Goal: Task Accomplishment & Management: Use online tool/utility

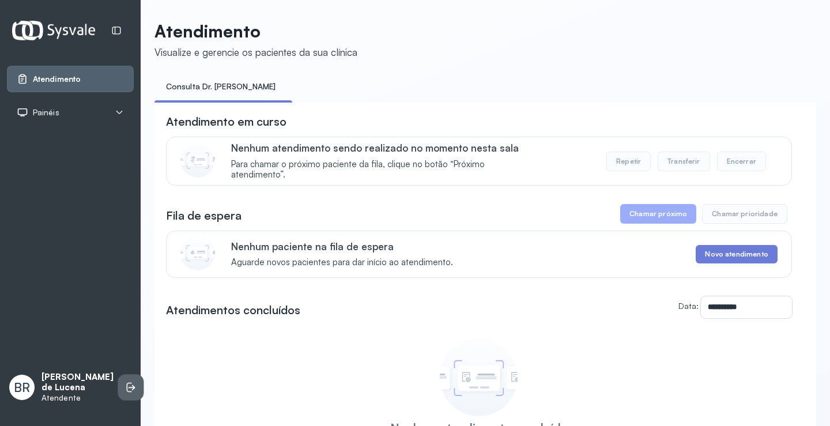
click at [125, 382] on icon at bounding box center [131, 388] width 12 height 12
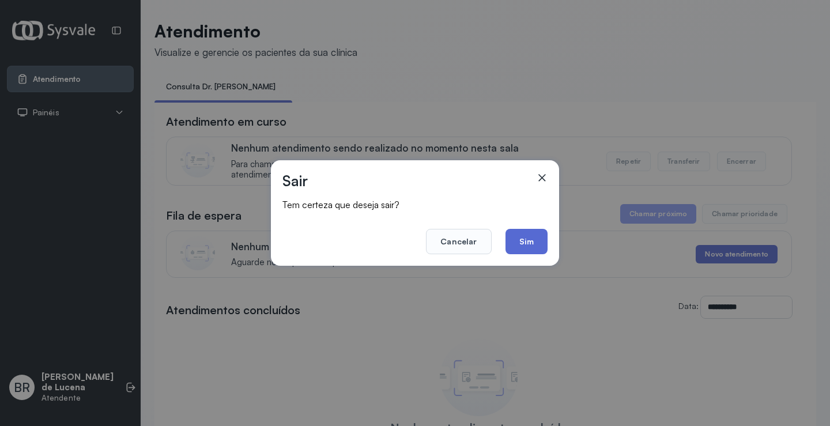
click at [530, 241] on button "Sim" at bounding box center [527, 241] width 42 height 25
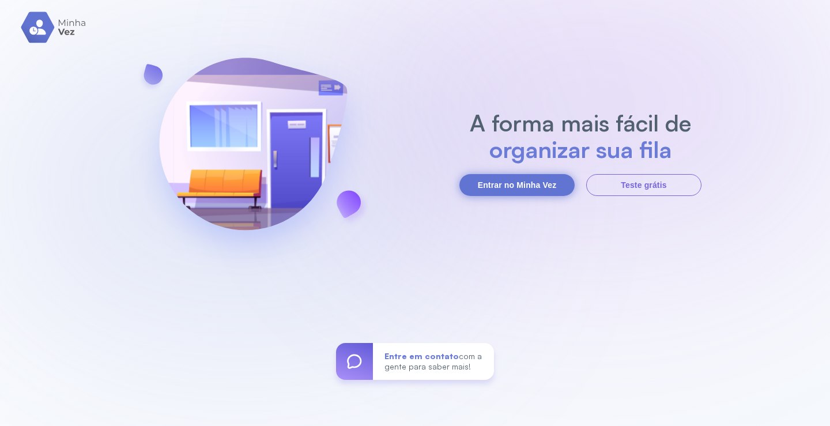
click at [505, 184] on button "Entrar no Minha Vez" at bounding box center [517, 185] width 115 height 22
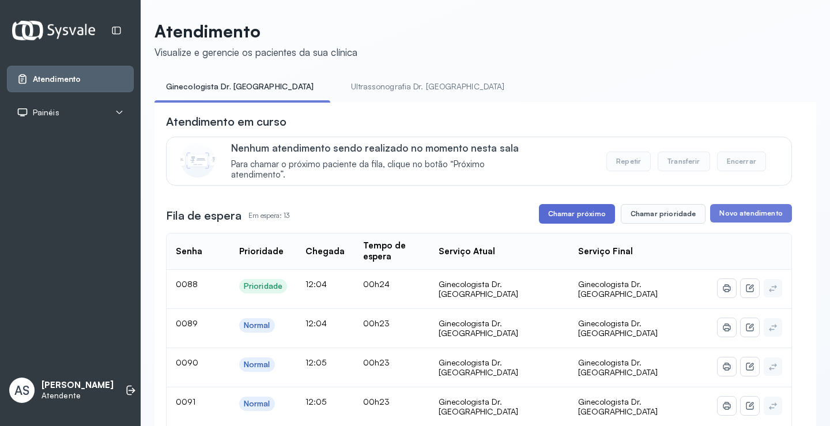
click at [567, 217] on button "Chamar próximo" at bounding box center [577, 214] width 76 height 20
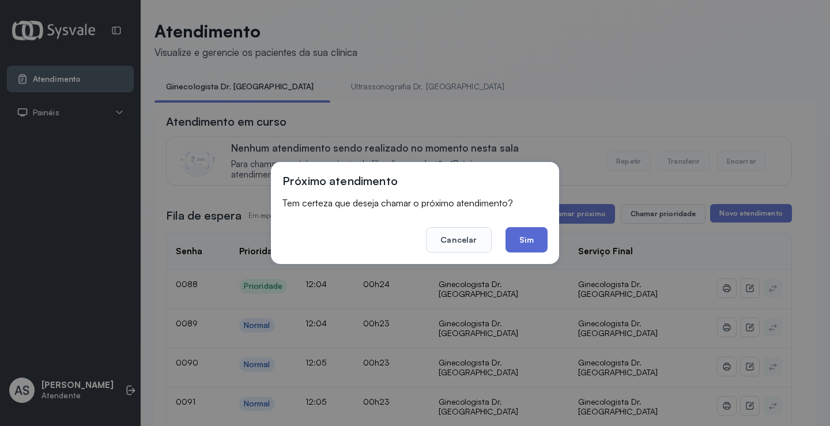
click at [525, 244] on button "Sim" at bounding box center [527, 239] width 42 height 25
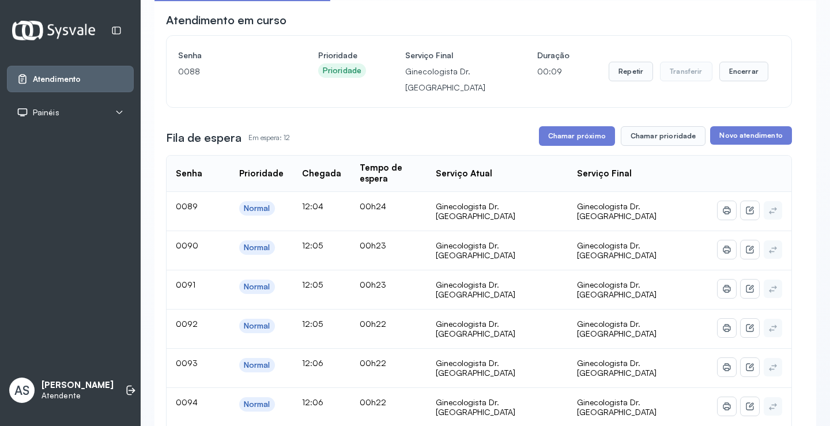
scroll to position [115, 0]
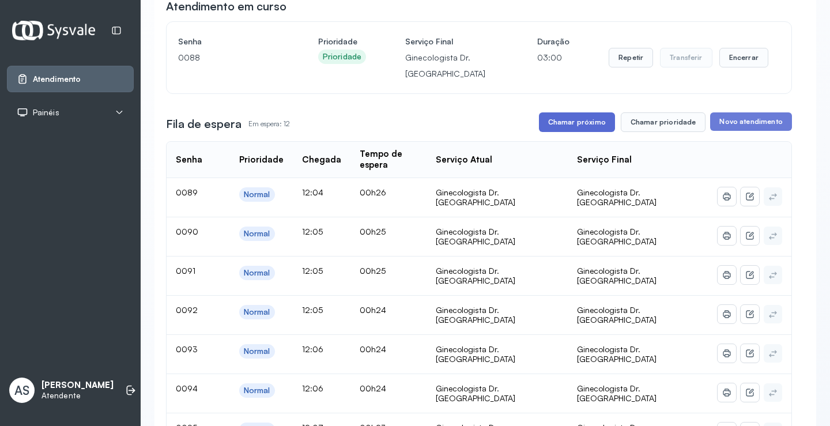
click at [567, 120] on button "Chamar próximo" at bounding box center [577, 122] width 76 height 20
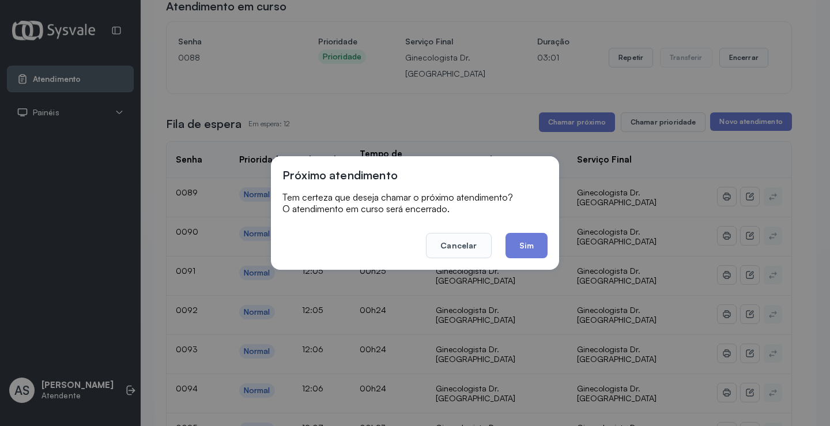
click at [530, 248] on button "Sim" at bounding box center [527, 245] width 42 height 25
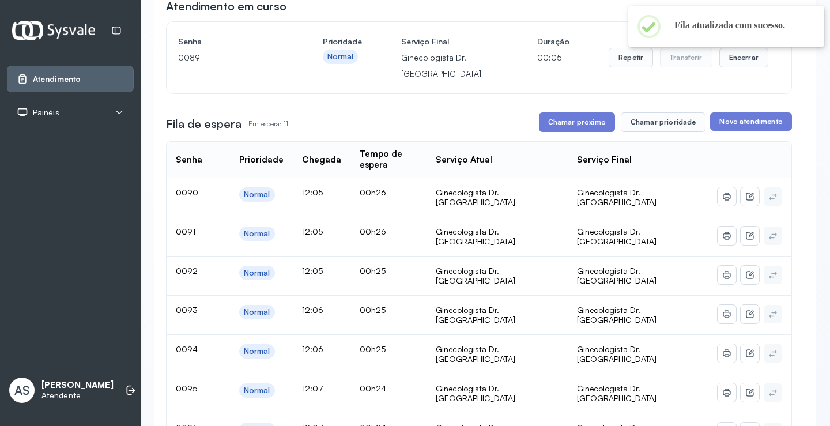
scroll to position [58, 0]
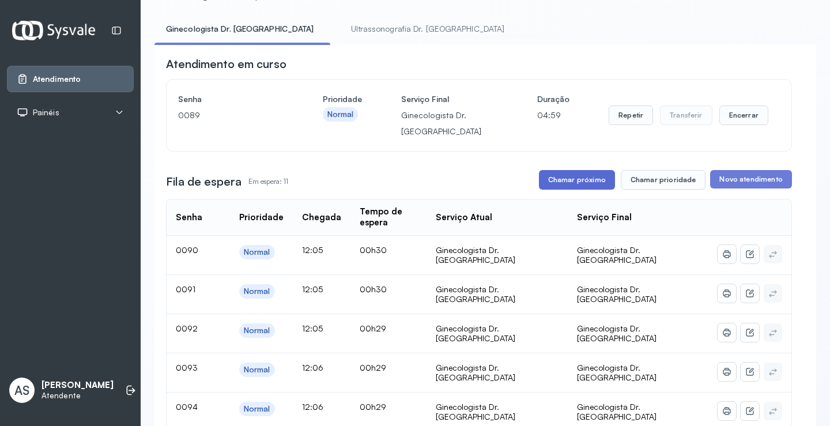
click at [575, 178] on button "Chamar próximo" at bounding box center [577, 180] width 76 height 20
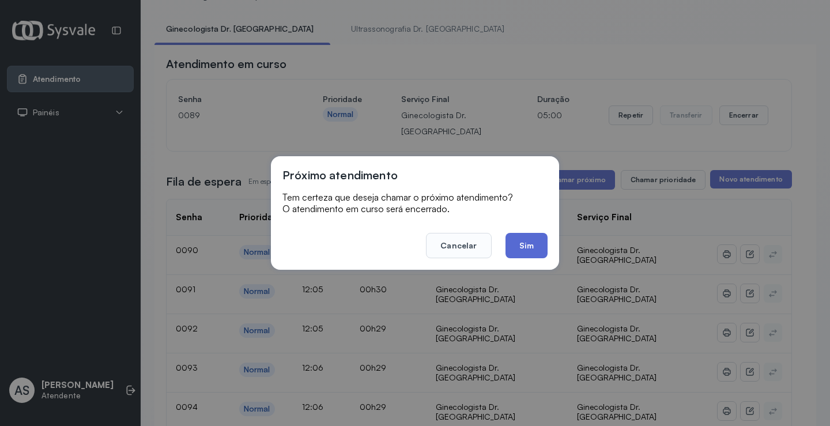
click at [519, 243] on button "Sim" at bounding box center [527, 245] width 42 height 25
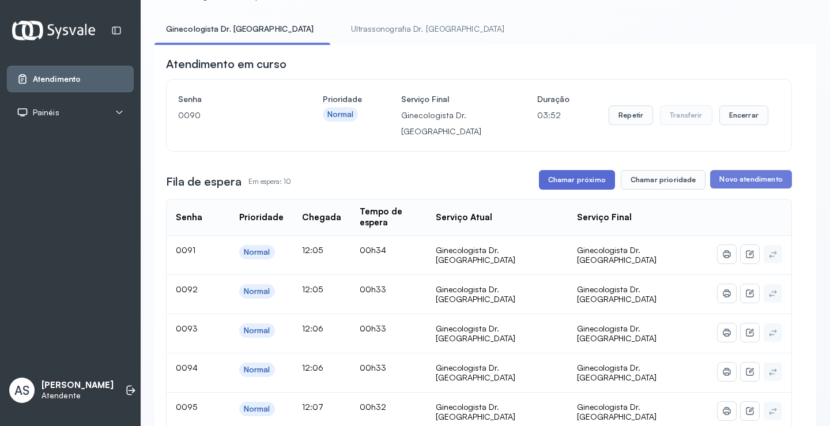
click at [569, 182] on button "Chamar próximo" at bounding box center [577, 180] width 76 height 20
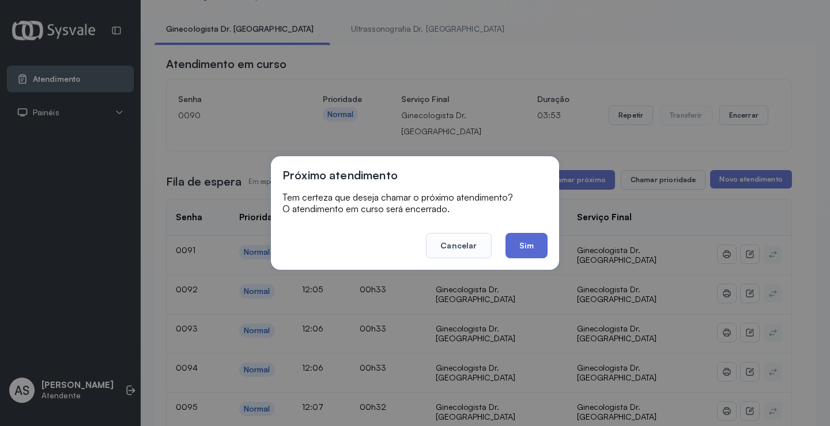
click at [525, 242] on button "Sim" at bounding box center [527, 245] width 42 height 25
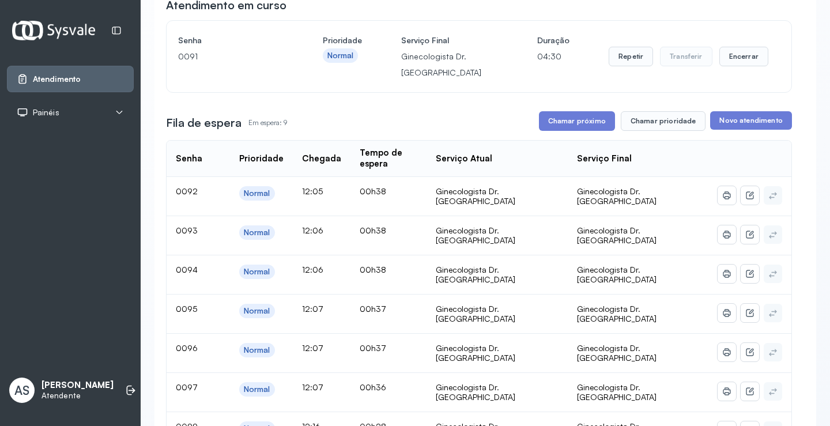
scroll to position [115, 0]
click at [575, 131] on button "Chamar próximo" at bounding box center [577, 122] width 76 height 20
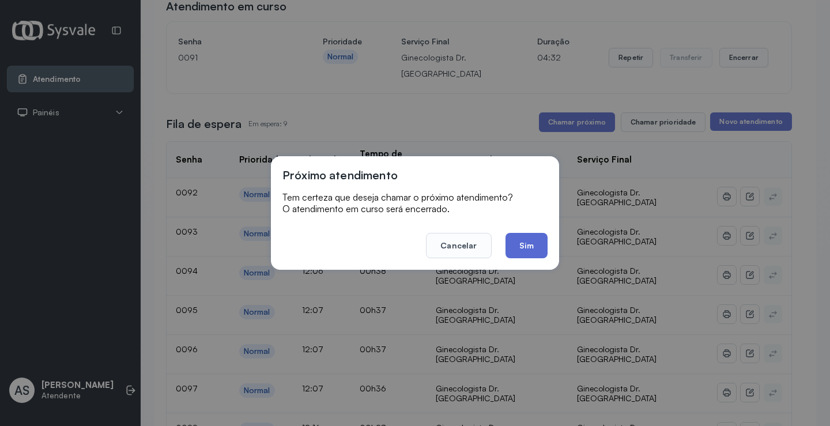
click at [533, 248] on button "Sim" at bounding box center [527, 245] width 42 height 25
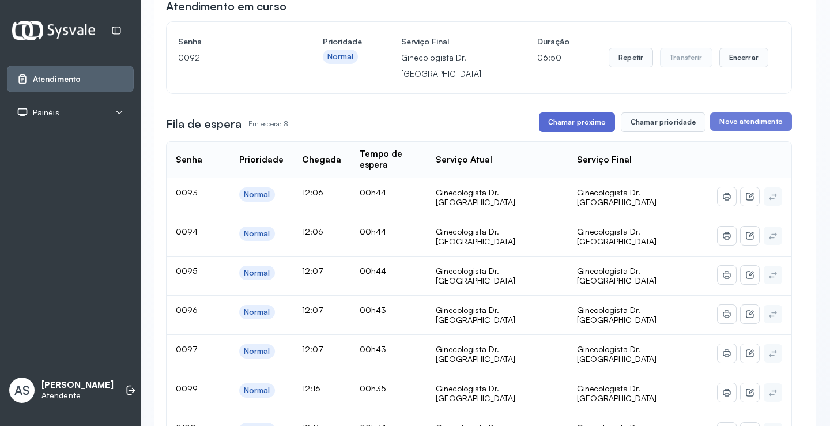
click at [577, 120] on button "Chamar próximo" at bounding box center [577, 122] width 76 height 20
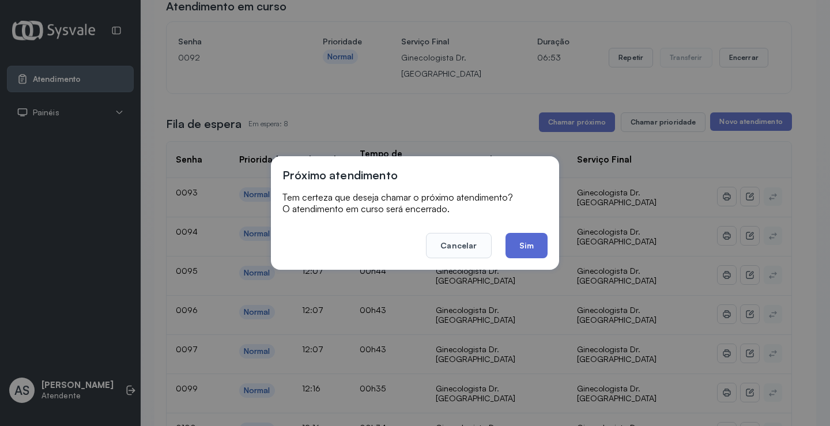
click at [519, 242] on button "Sim" at bounding box center [527, 245] width 42 height 25
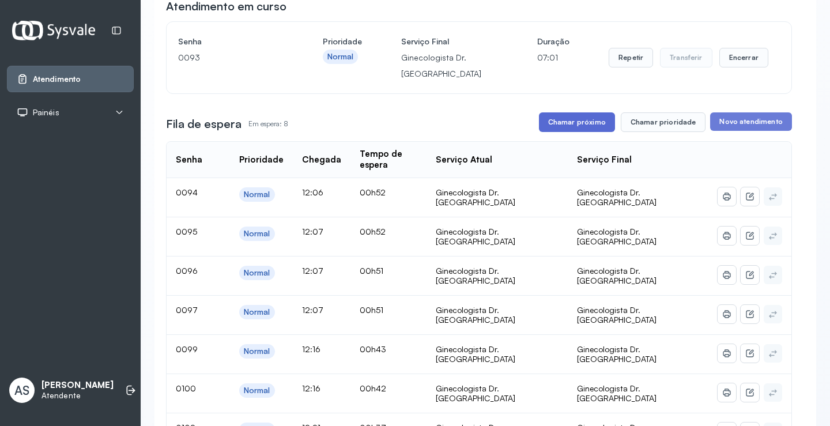
click at [570, 118] on button "Chamar próximo" at bounding box center [577, 122] width 76 height 20
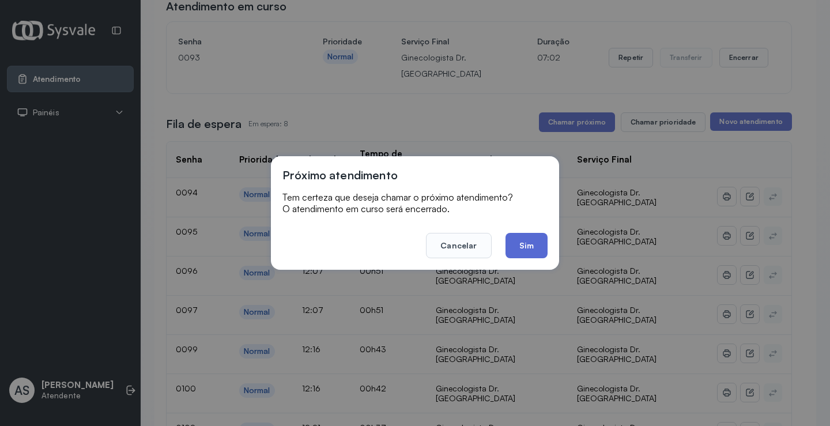
click at [528, 242] on button "Sim" at bounding box center [527, 245] width 42 height 25
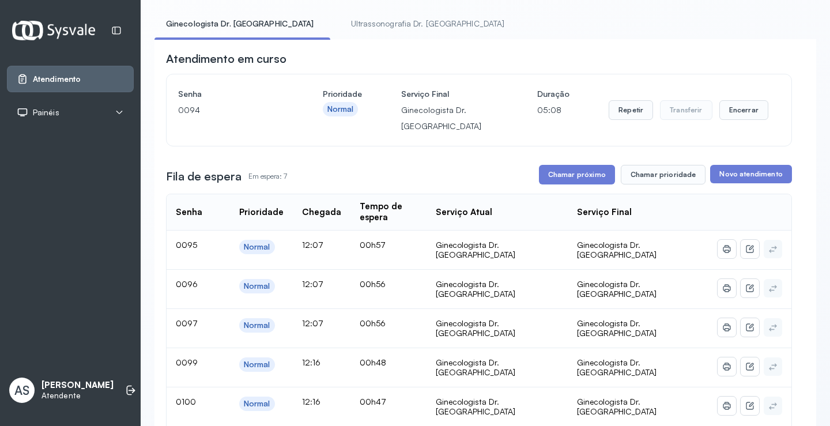
scroll to position [58, 0]
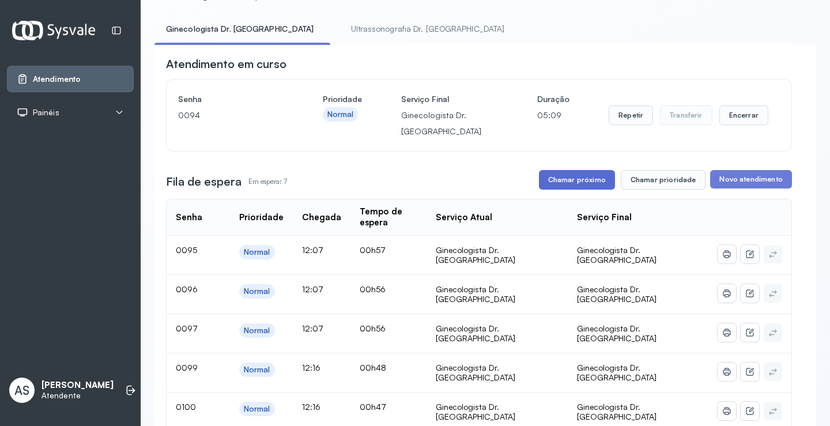
click at [571, 183] on button "Chamar próximo" at bounding box center [577, 180] width 76 height 20
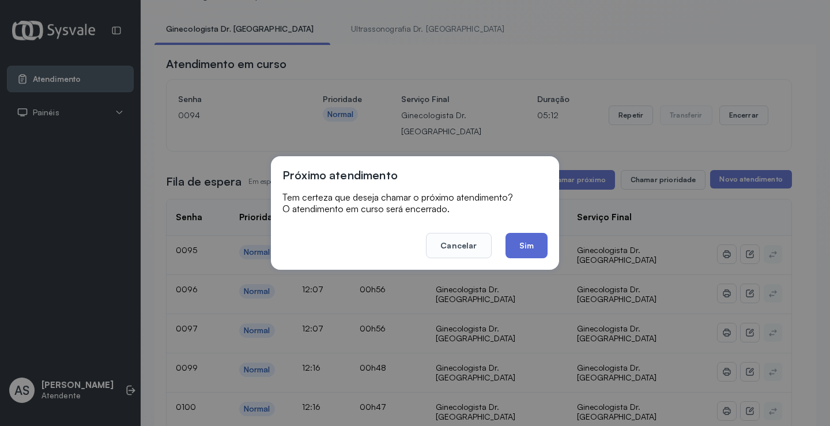
click at [516, 246] on button "Sim" at bounding box center [527, 245] width 42 height 25
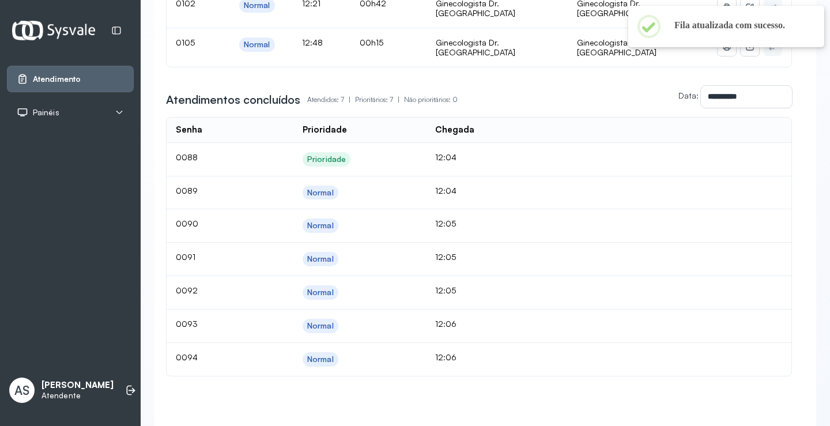
scroll to position [173, 0]
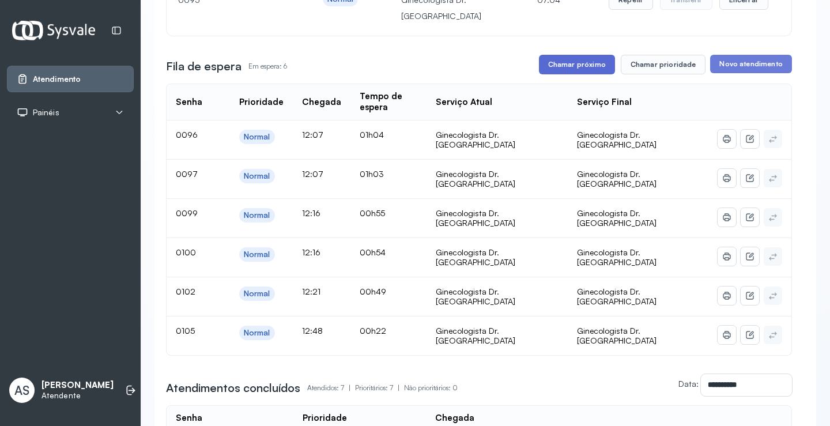
click at [585, 62] on button "Chamar próximo" at bounding box center [577, 65] width 76 height 20
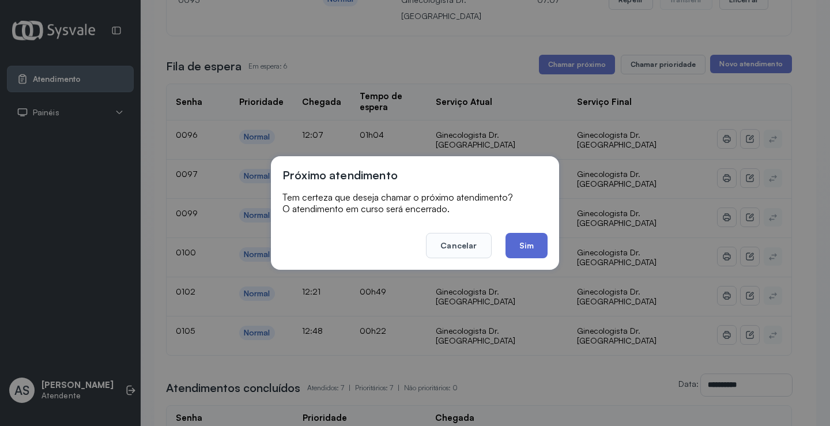
click at [522, 239] on button "Sim" at bounding box center [527, 245] width 42 height 25
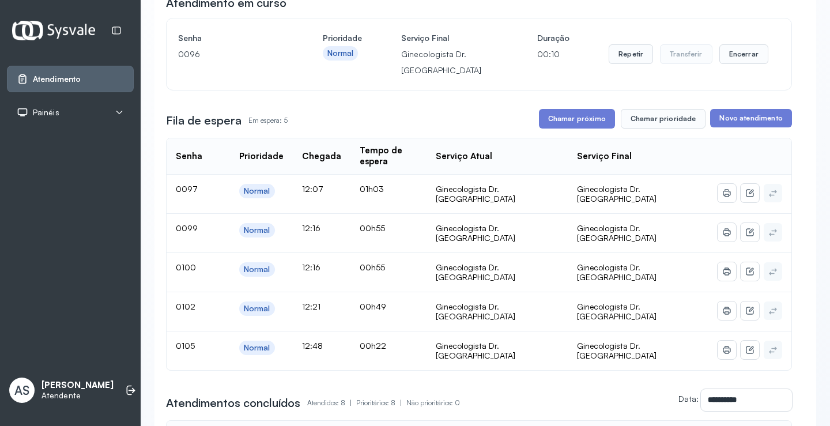
scroll to position [115, 0]
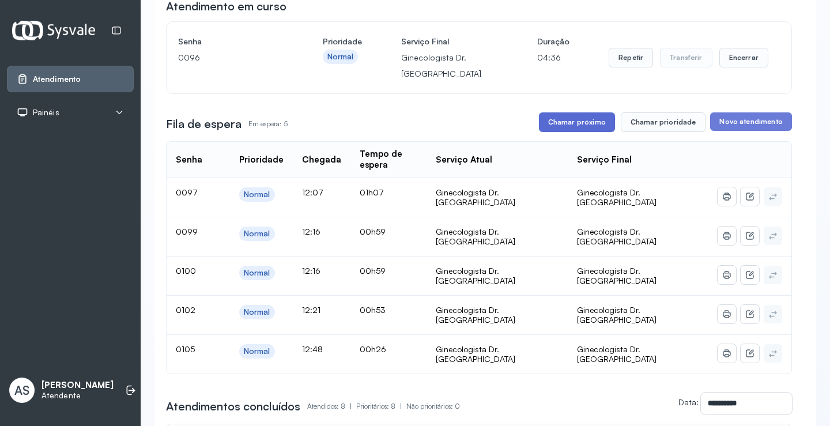
click at [561, 122] on button "Chamar próximo" at bounding box center [577, 122] width 76 height 20
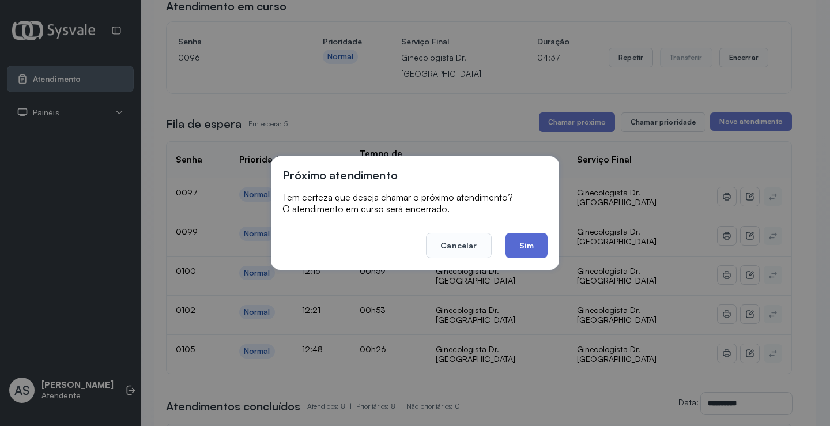
click at [532, 240] on button "Sim" at bounding box center [527, 245] width 42 height 25
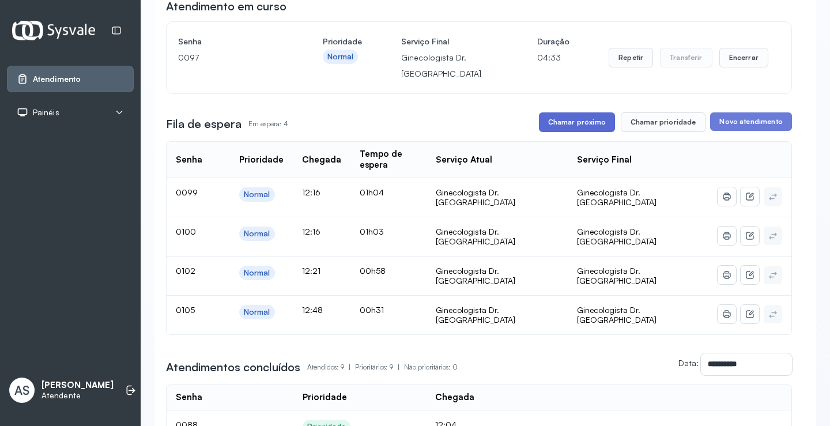
click at [559, 124] on button "Chamar próximo" at bounding box center [577, 122] width 76 height 20
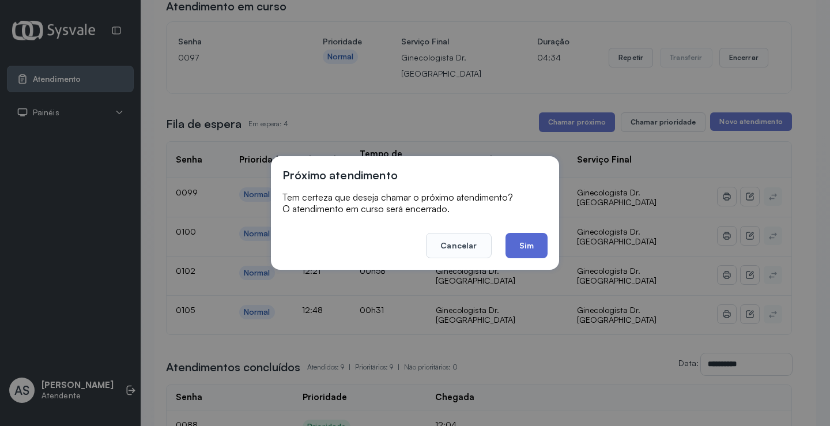
click at [528, 243] on button "Sim" at bounding box center [527, 245] width 42 height 25
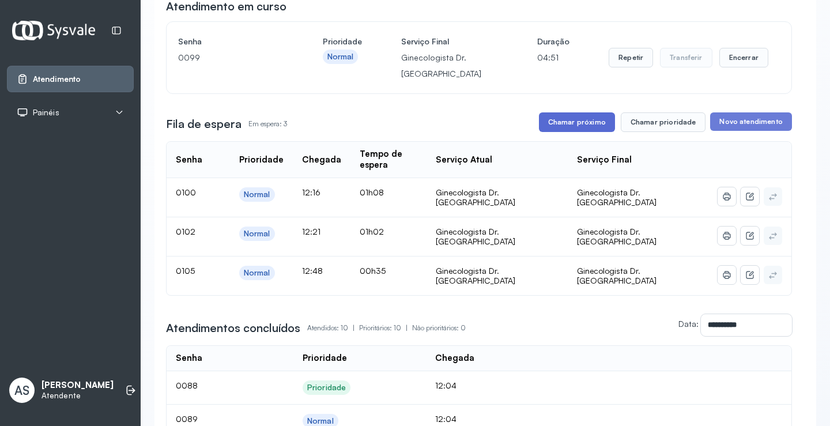
click at [562, 117] on button "Chamar próximo" at bounding box center [577, 122] width 76 height 20
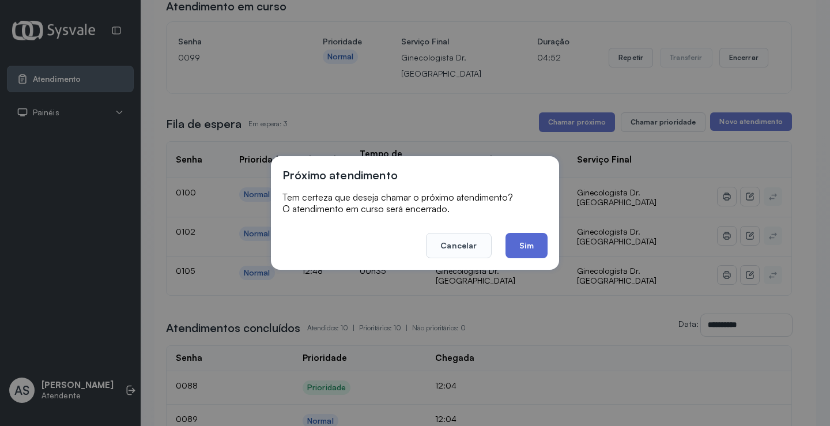
click at [528, 239] on button "Sim" at bounding box center [527, 245] width 42 height 25
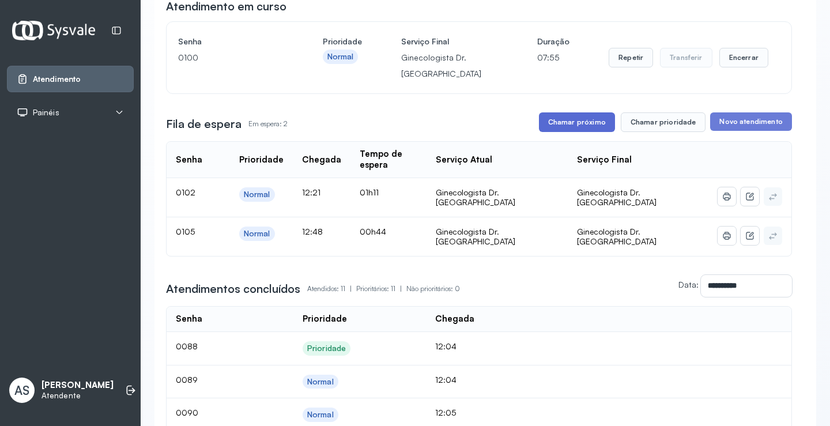
click at [574, 126] on button "Chamar próximo" at bounding box center [577, 122] width 76 height 20
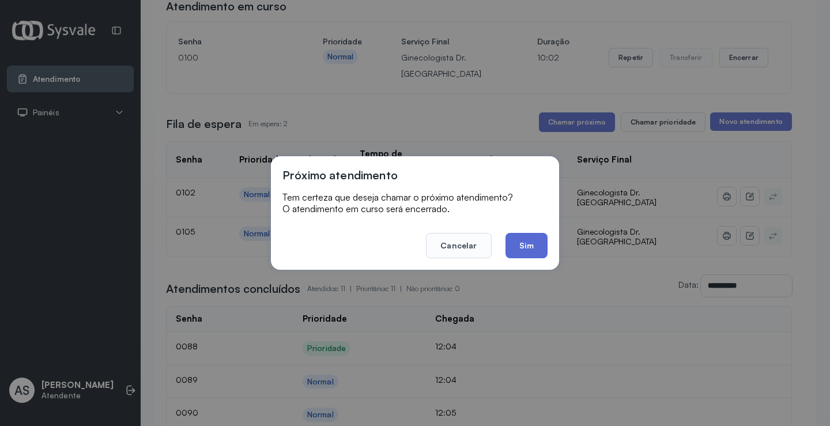
click at [530, 243] on button "Sim" at bounding box center [527, 245] width 42 height 25
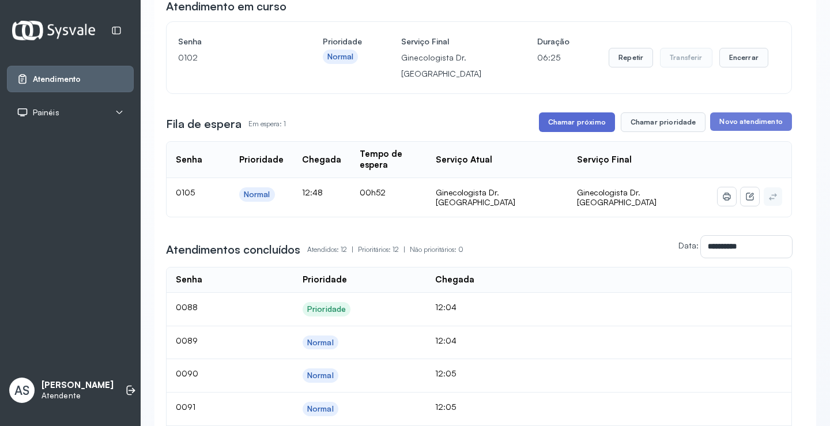
click at [570, 119] on button "Chamar próximo" at bounding box center [577, 122] width 76 height 20
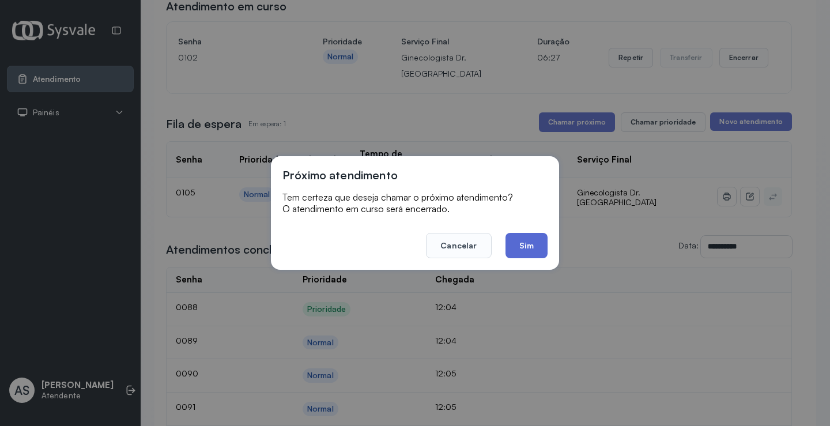
click at [533, 243] on button "Sim" at bounding box center [527, 245] width 42 height 25
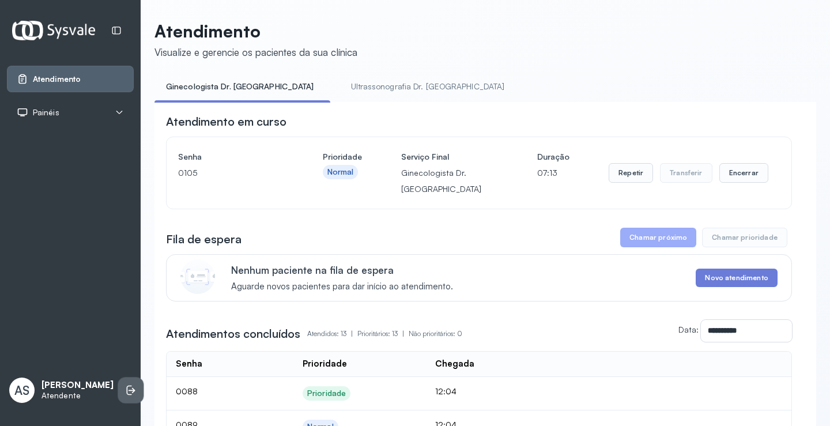
click at [125, 392] on icon at bounding box center [131, 391] width 12 height 12
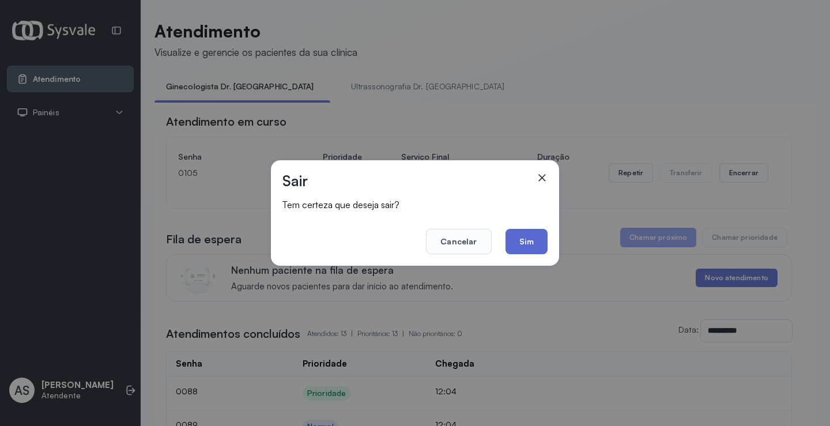
click at [525, 239] on button "Sim" at bounding box center [527, 241] width 42 height 25
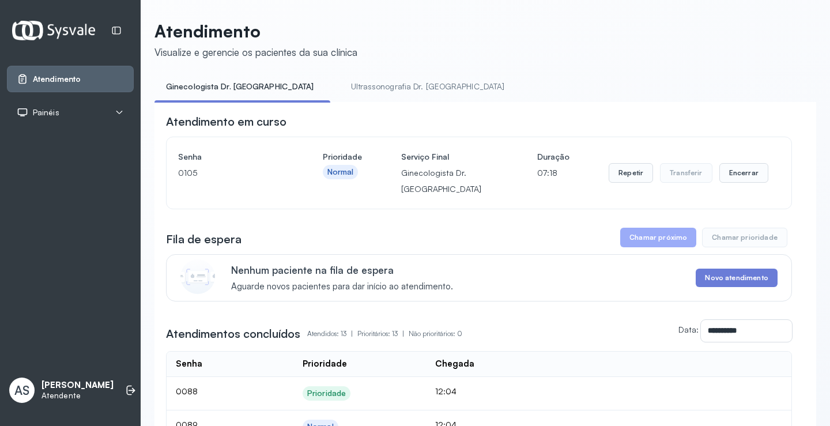
scroll to position [50, 0]
